Goal: Book appointment/travel/reservation

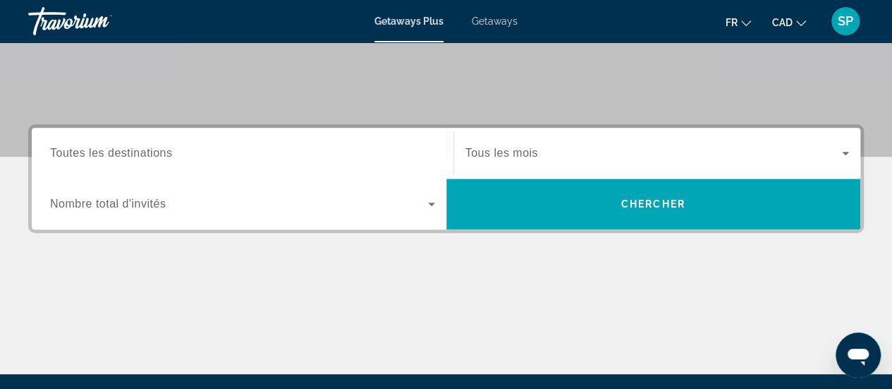
scroll to position [267, 0]
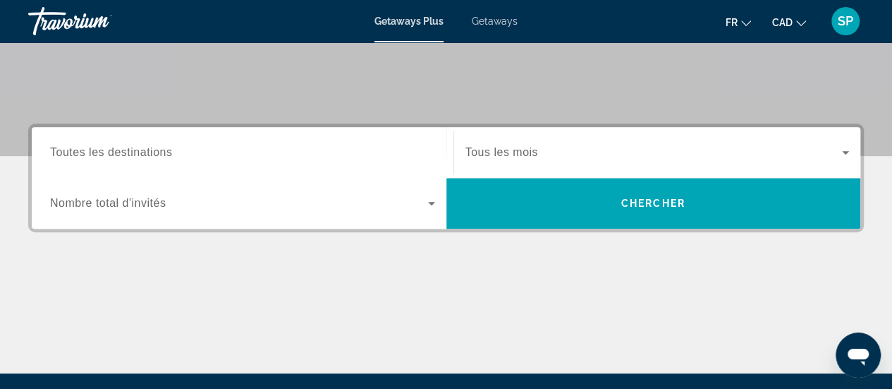
click at [333, 162] on div "Search widget" at bounding box center [242, 153] width 385 height 40
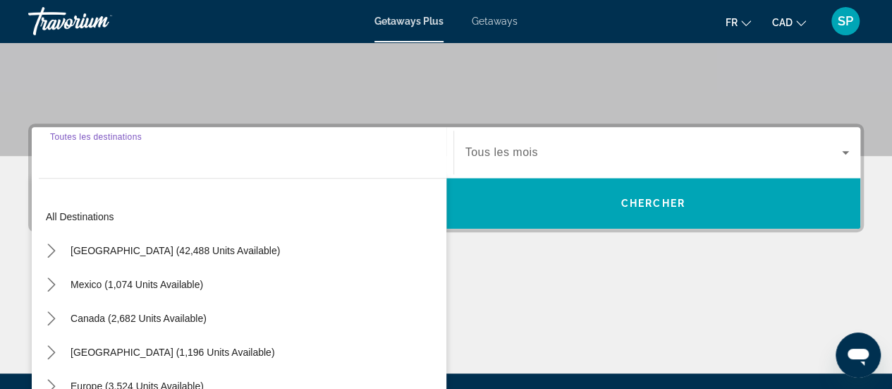
scroll to position [344, 0]
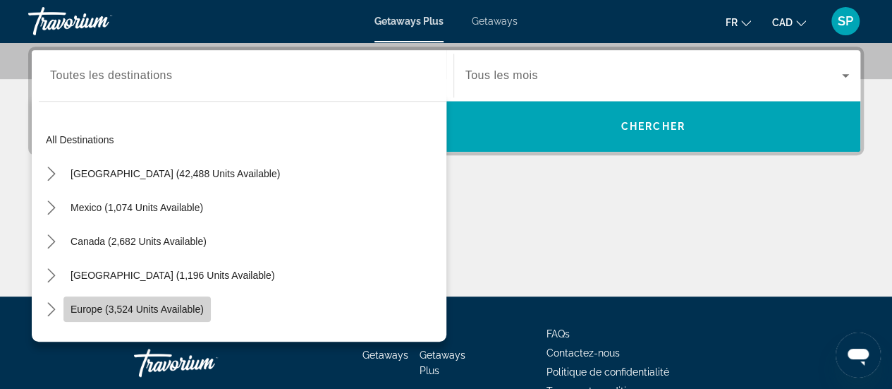
click at [189, 305] on span "Europe (3,524 units available)" at bounding box center [137, 308] width 133 height 11
type input "**********"
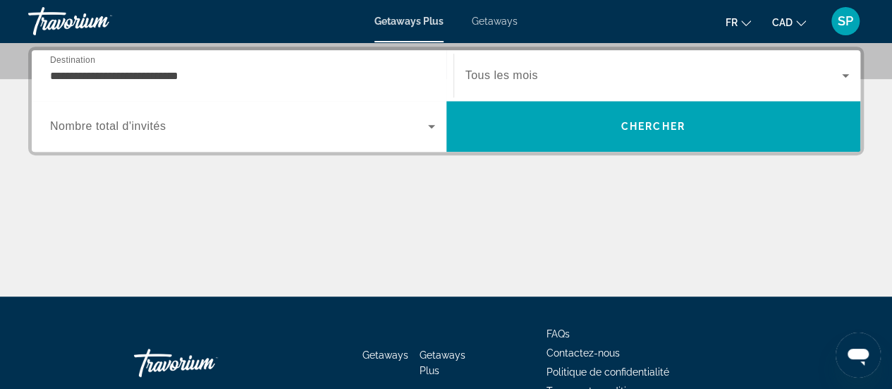
click at [526, 71] on span "Tous les mois" at bounding box center [501, 75] width 73 height 12
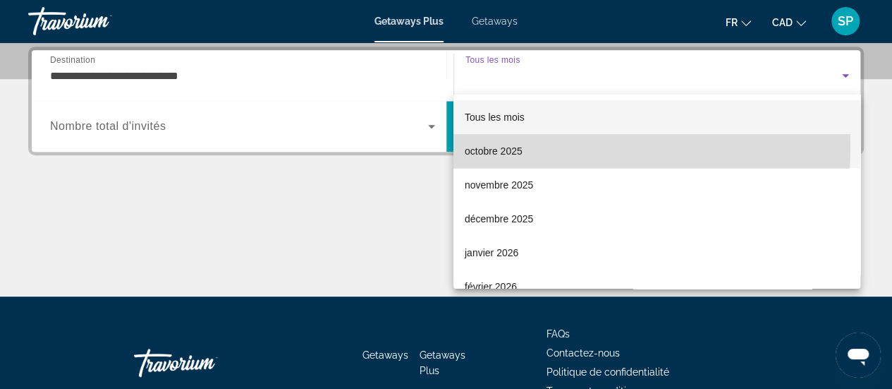
click at [516, 146] on span "octobre 2025" at bounding box center [494, 150] width 58 height 17
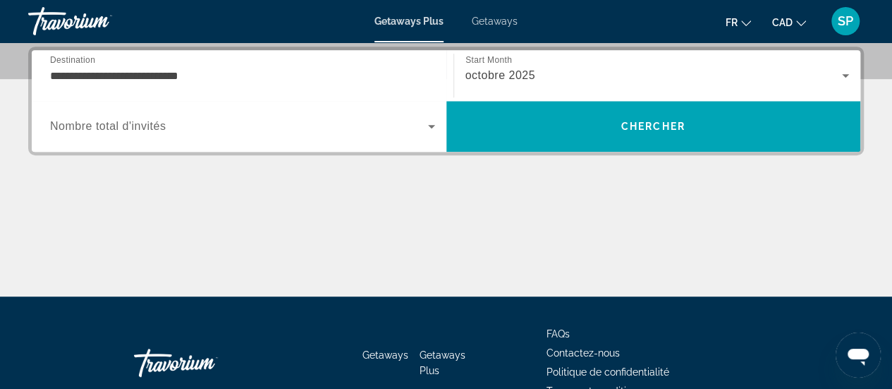
click at [221, 138] on div "Search widget" at bounding box center [242, 125] width 385 height 39
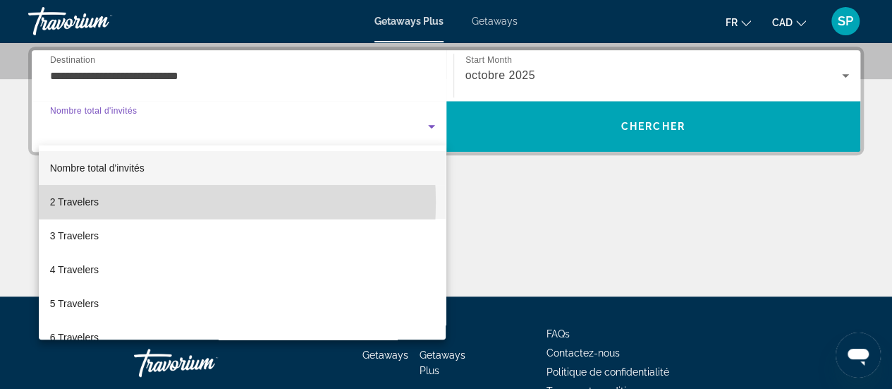
click at [157, 202] on mat-option "2 Travelers" at bounding box center [243, 202] width 408 height 34
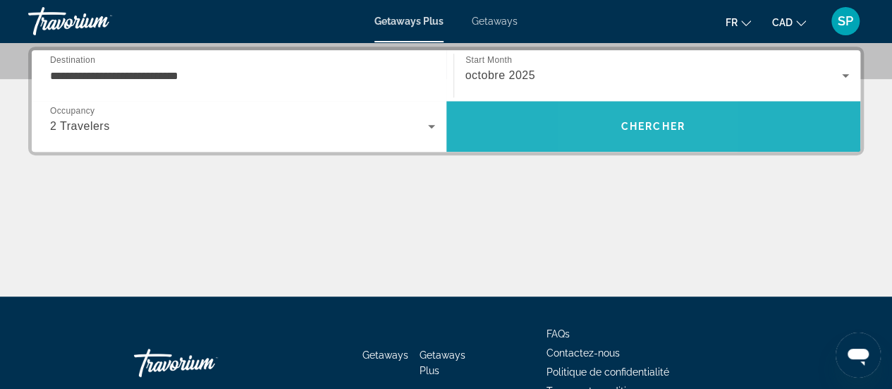
click at [621, 116] on span "Search" at bounding box center [653, 126] width 415 height 34
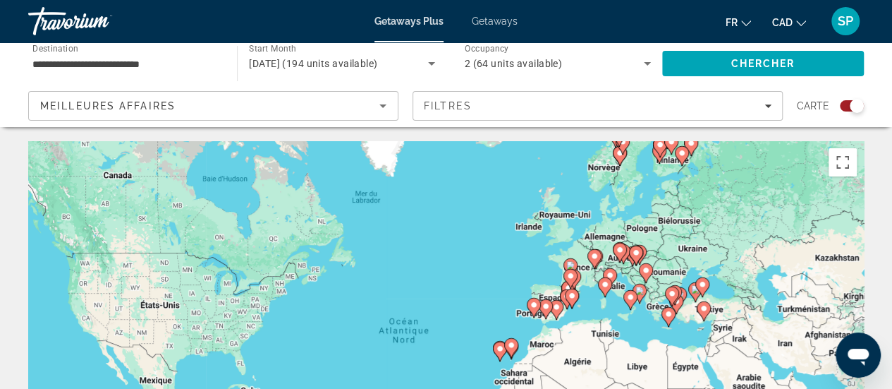
click at [618, 287] on div "Pour activer le glissement avec le clavier, appuyez sur Alt+Entrée. Une fois ce…" at bounding box center [446, 352] width 836 height 423
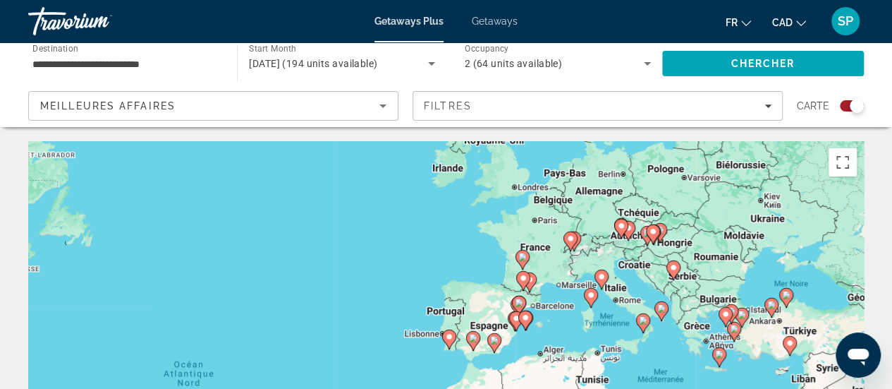
click at [553, 269] on div "Pour activer le glissement avec le clavier, appuyez sur Alt+Entrée. Une fois ce…" at bounding box center [446, 352] width 836 height 423
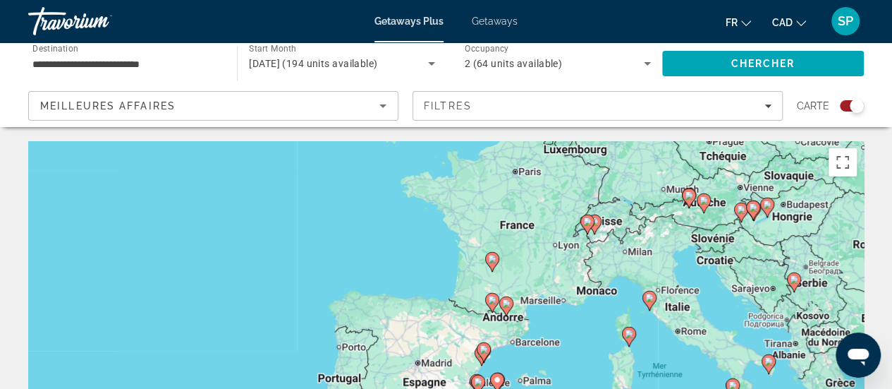
click at [553, 269] on div "Pour activer le glissement avec le clavier, appuyez sur Alt+Entrée. Une fois ce…" at bounding box center [446, 352] width 836 height 423
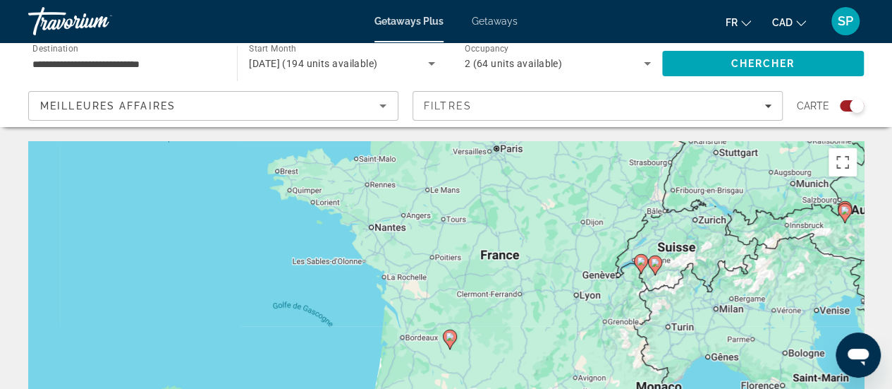
drag, startPoint x: 528, startPoint y: 221, endPoint x: 547, endPoint y: 296, distance: 78.0
click at [547, 296] on div "Pour activer le glissement avec le clavier, appuyez sur Alt+Entrée. Une fois ce…" at bounding box center [446, 352] width 836 height 423
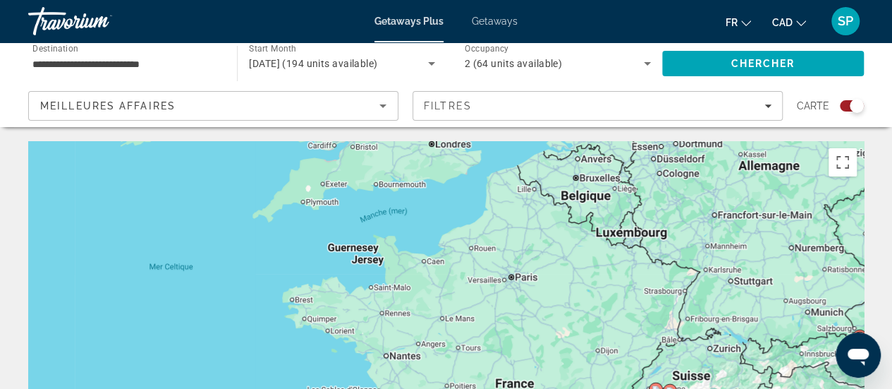
drag, startPoint x: 535, startPoint y: 190, endPoint x: 549, endPoint y: 319, distance: 130.6
click at [549, 319] on div "Pour activer le glissement avec le clavier, appuyez sur Alt+Entrée. Une fois ce…" at bounding box center [446, 352] width 836 height 423
click at [517, 280] on div "Pour activer le glissement avec le clavier, appuyez sur Alt+Entrée. Une fois ce…" at bounding box center [446, 352] width 836 height 423
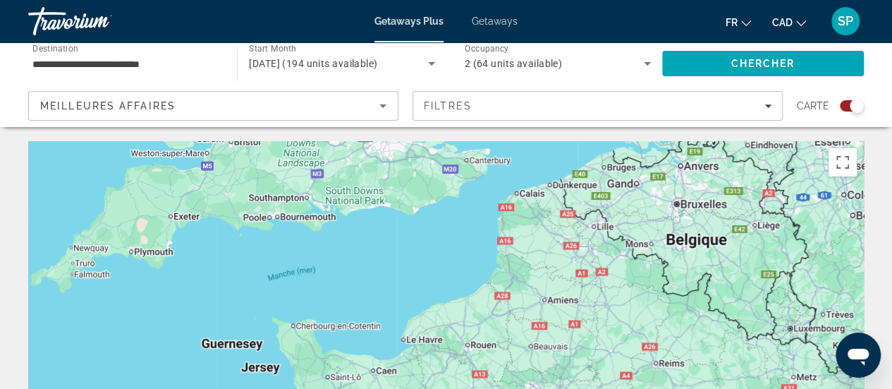
drag, startPoint x: 642, startPoint y: 285, endPoint x: 686, endPoint y: 422, distance: 143.6
click at [686, 388] on html "**********" at bounding box center [446, 194] width 892 height 389
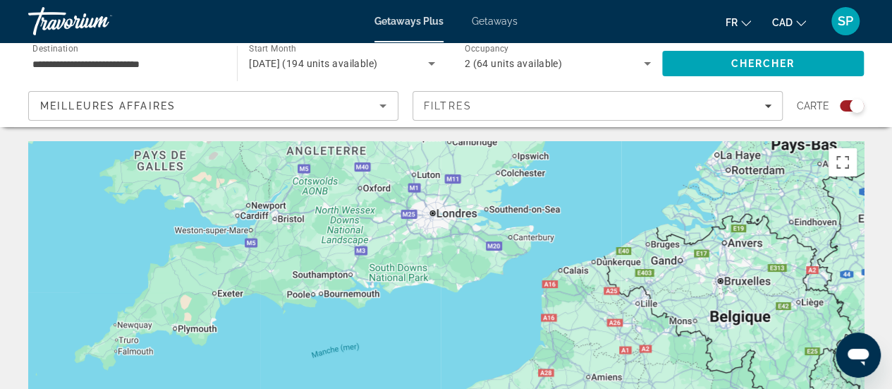
drag, startPoint x: 561, startPoint y: 341, endPoint x: 604, endPoint y: 422, distance: 92.1
click at [604, 388] on html "**********" at bounding box center [446, 194] width 892 height 389
click at [463, 273] on div "Main content" at bounding box center [446, 352] width 836 height 423
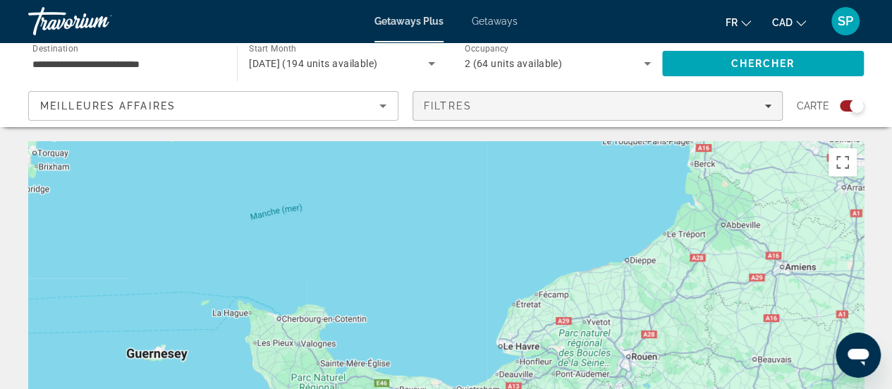
drag, startPoint x: 483, startPoint y: 360, endPoint x: 525, endPoint y: 113, distance: 251.0
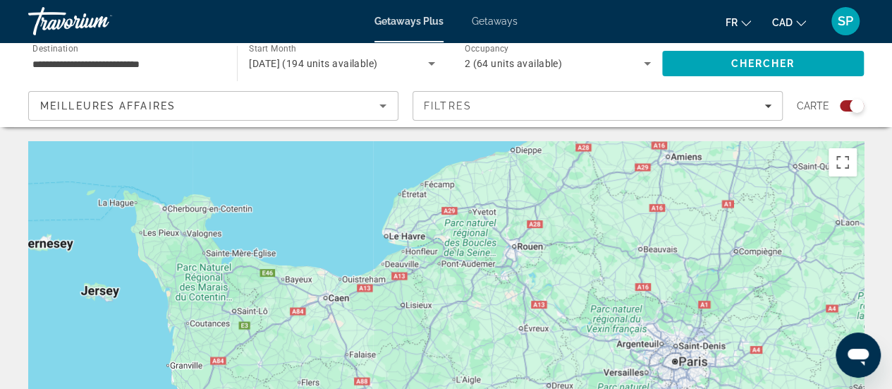
drag, startPoint x: 552, startPoint y: 234, endPoint x: 338, endPoint y: 106, distance: 249.3
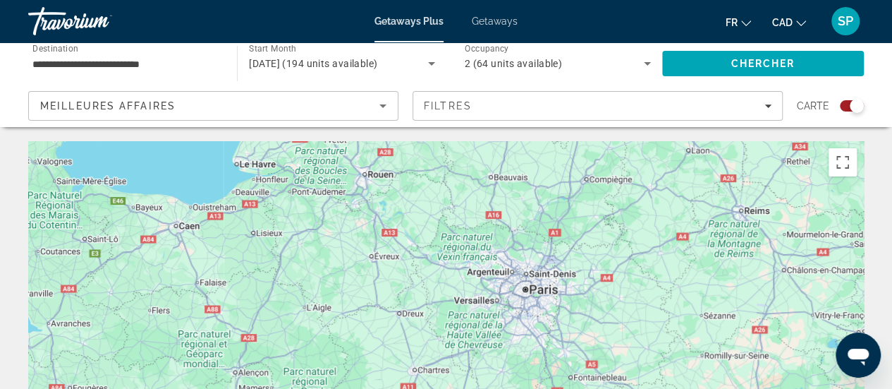
click at [410, 279] on div "Main content" at bounding box center [446, 352] width 836 height 423
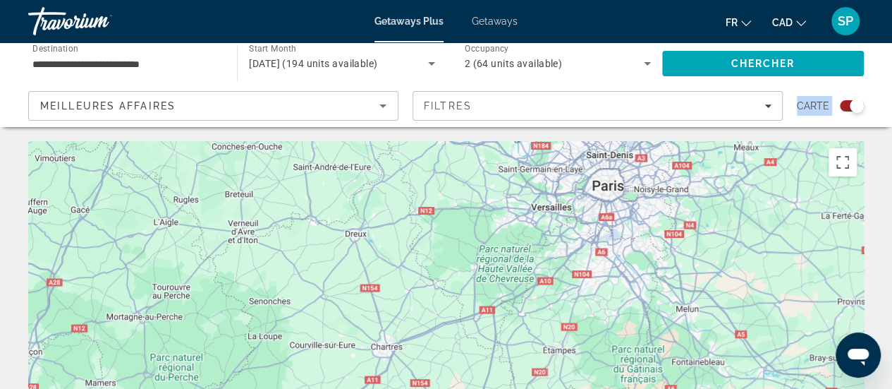
drag, startPoint x: 410, startPoint y: 279, endPoint x: 328, endPoint y: 104, distance: 193.4
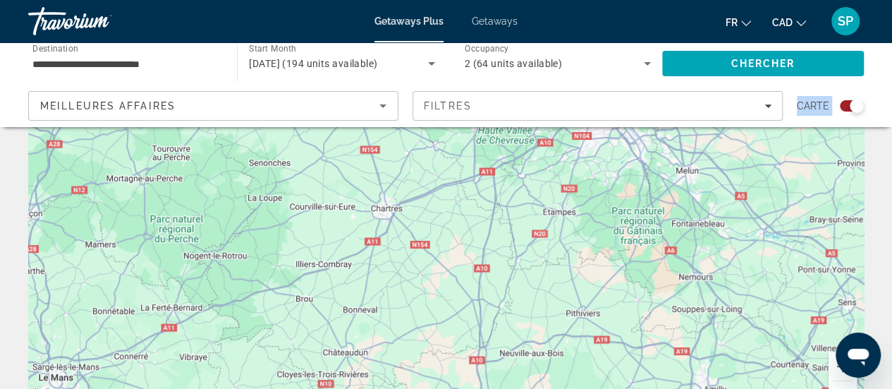
scroll to position [141, 0]
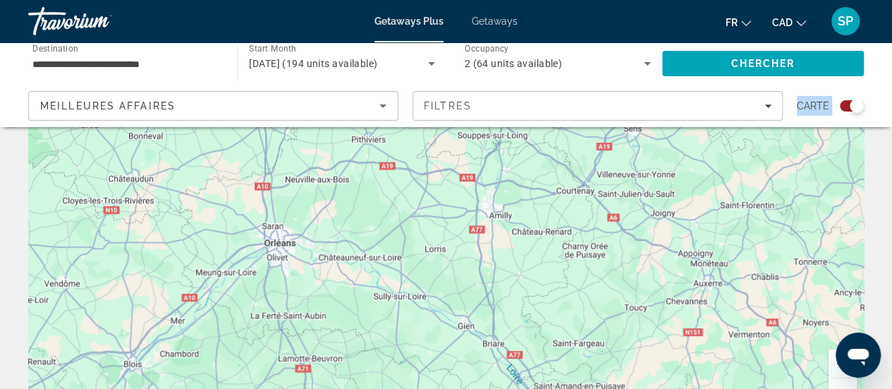
drag, startPoint x: 652, startPoint y: 314, endPoint x: 421, endPoint y: 133, distance: 292.9
click at [421, 133] on div "Main content" at bounding box center [446, 211] width 836 height 423
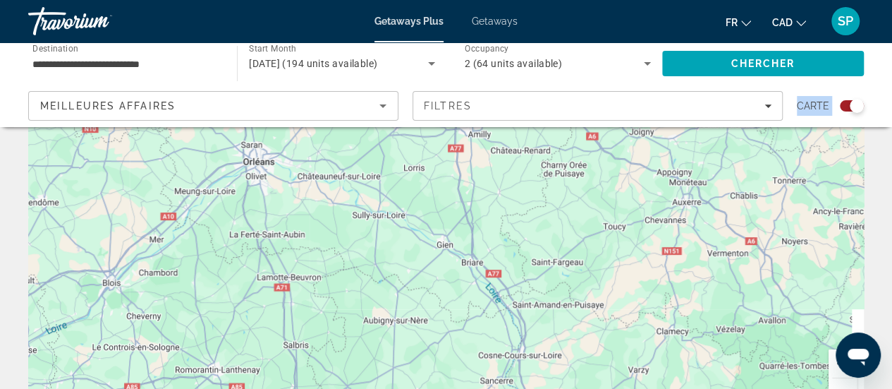
drag, startPoint x: 421, startPoint y: 133, endPoint x: 398, endPoint y: 56, distance: 81.0
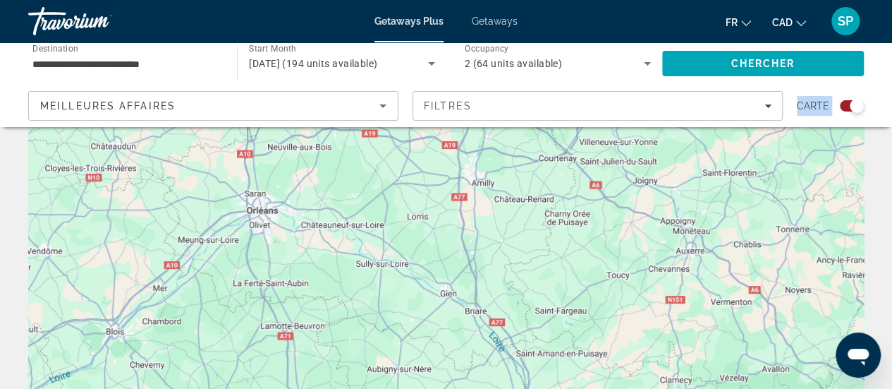
scroll to position [0, 0]
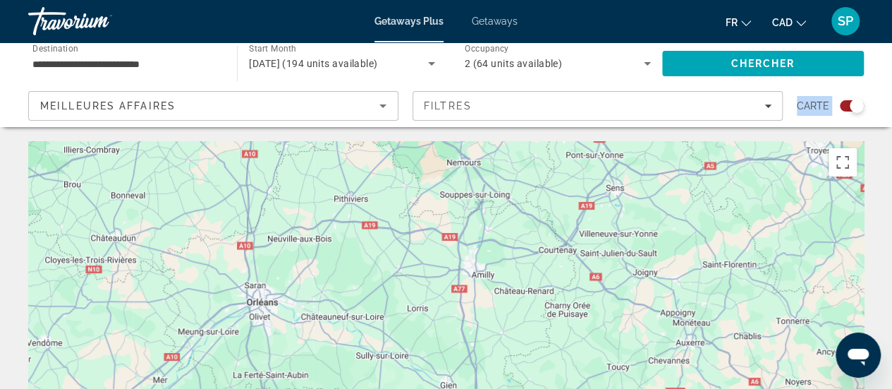
drag, startPoint x: 853, startPoint y: 29, endPoint x: 902, endPoint y: -85, distance: 124.2
click at [892, 0] on html "**********" at bounding box center [446, 194] width 892 height 389
click at [660, 184] on div "Main content" at bounding box center [446, 352] width 836 height 423
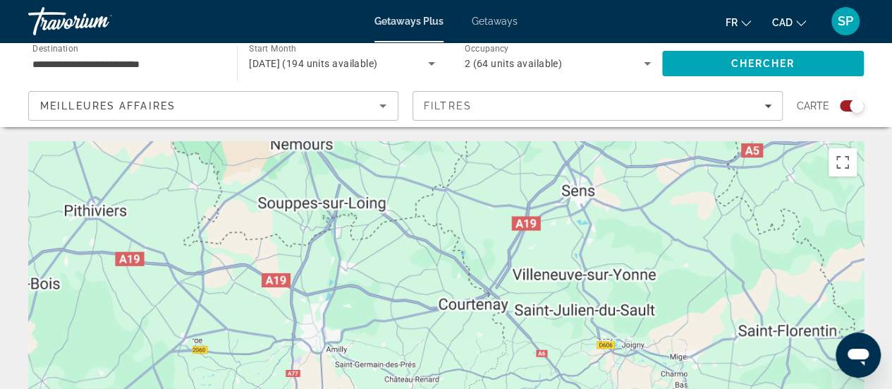
click at [660, 184] on div "Main content" at bounding box center [446, 352] width 836 height 423
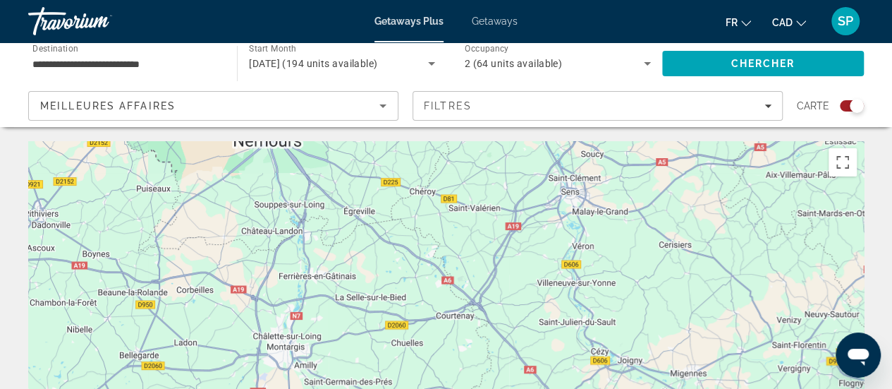
click at [660, 184] on div "Main content" at bounding box center [446, 352] width 836 height 423
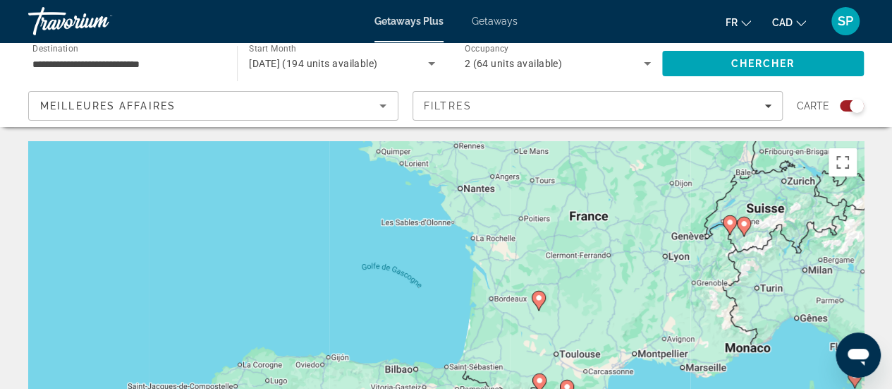
drag, startPoint x: 702, startPoint y: 291, endPoint x: 658, endPoint y: 248, distance: 61.8
click at [658, 248] on div "Pour activer le glissement avec le clavier, appuyez sur Alt+Entrée. Une fois ce…" at bounding box center [446, 352] width 836 height 423
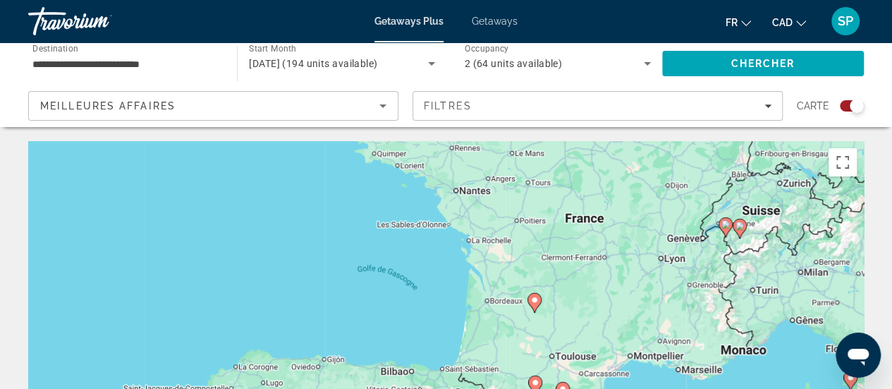
click at [534, 304] on icon "Main content" at bounding box center [534, 302] width 13 height 18
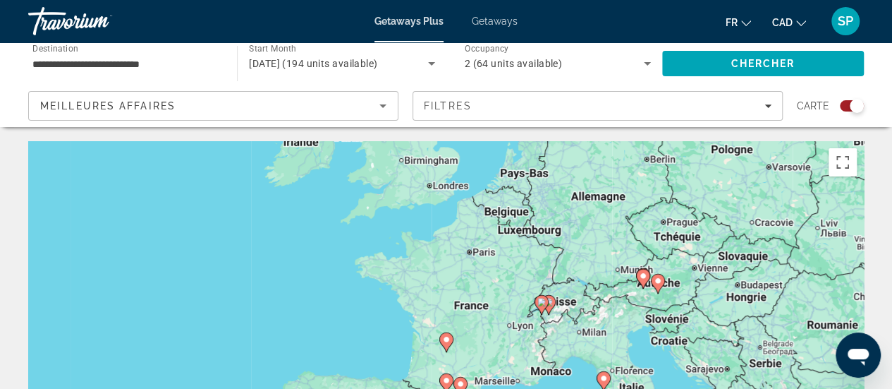
click at [446, 340] on image "Main content" at bounding box center [446, 339] width 8 height 8
type input "**********"
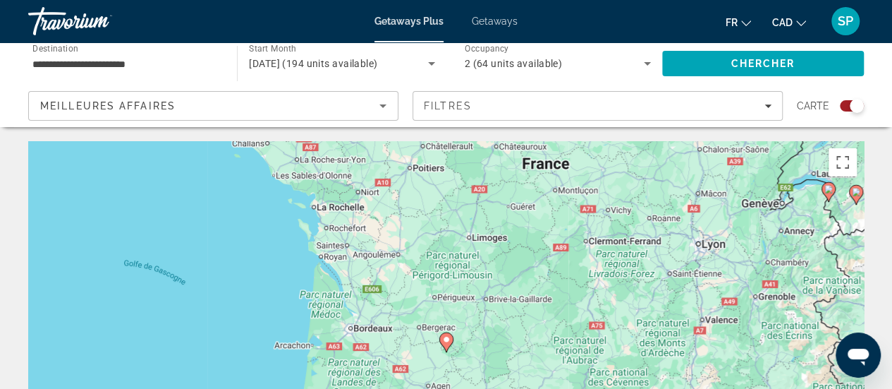
click at [446, 340] on image "Main content" at bounding box center [446, 339] width 8 height 8
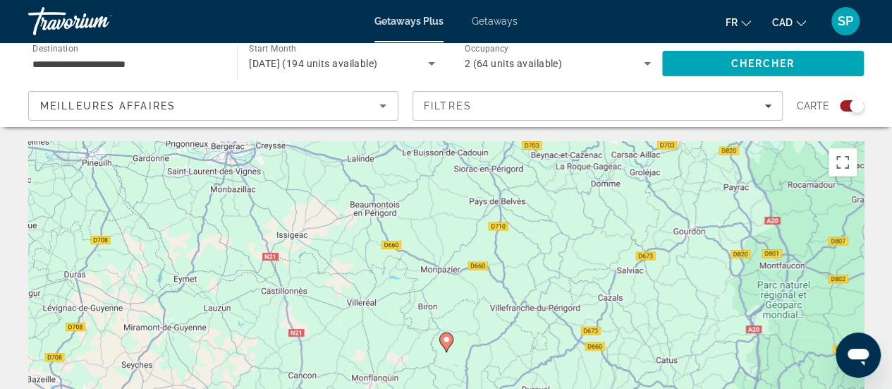
click at [446, 340] on image "Main content" at bounding box center [446, 339] width 8 height 8
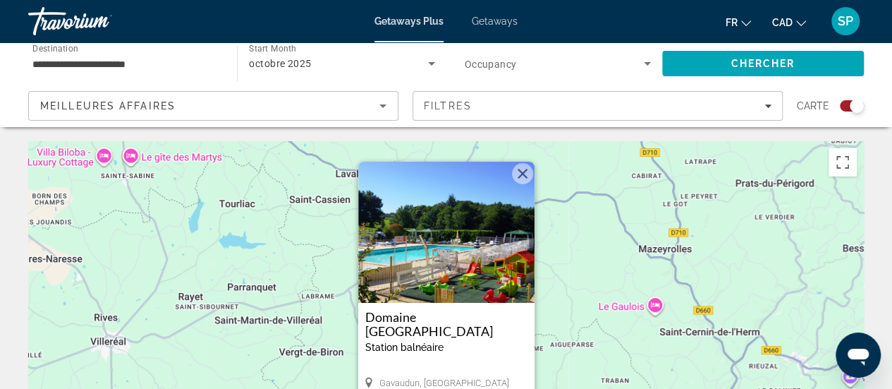
click at [486, 267] on img "Main content" at bounding box center [446, 232] width 176 height 141
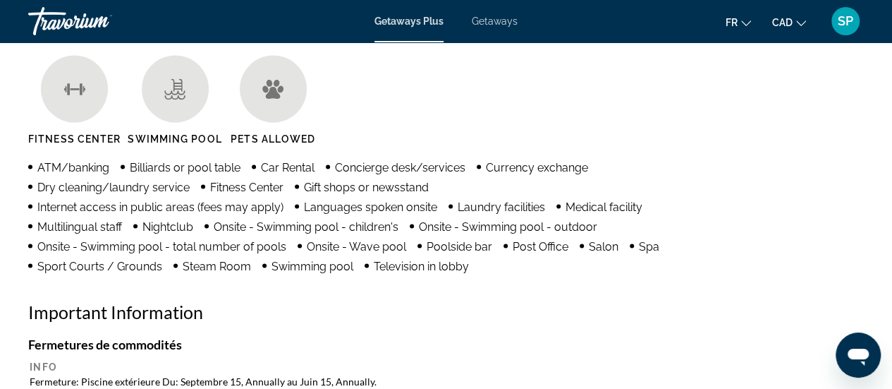
scroll to position [569, 0]
